Goal: Find specific page/section

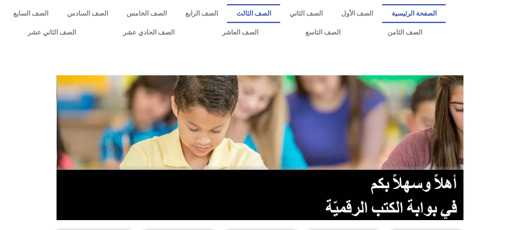
click at [268, 14] on link "الصف الثالث" at bounding box center [253, 13] width 53 height 19
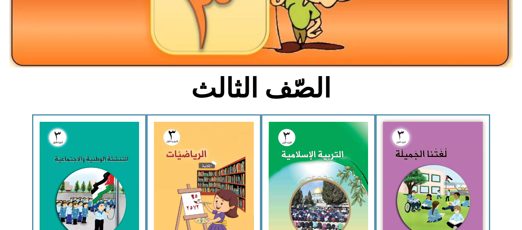
scroll to position [133, 0]
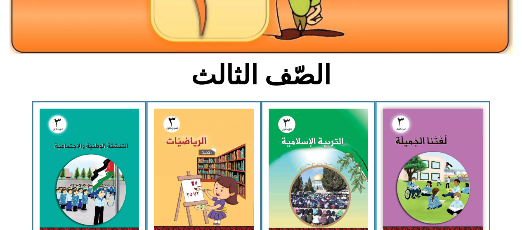
click at [284, 146] on img at bounding box center [318, 171] width 100 height 124
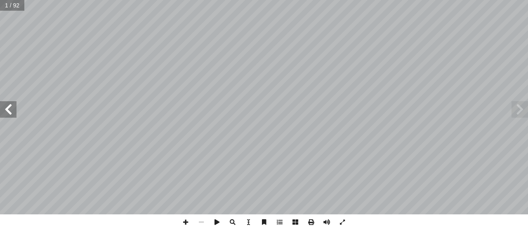
click at [5, 111] on span at bounding box center [8, 109] width 16 height 16
click at [12, 108] on span at bounding box center [8, 109] width 16 height 16
click at [4, 112] on span at bounding box center [8, 109] width 16 height 16
click at [8, 108] on span at bounding box center [8, 109] width 16 height 16
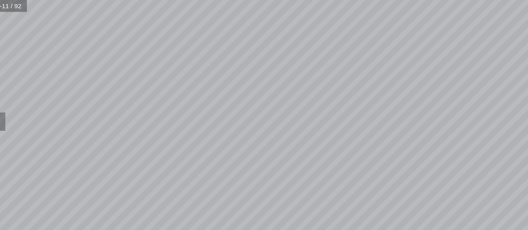
click at [14, 109] on span at bounding box center [8, 109] width 16 height 16
